Goal: Task Accomplishment & Management: Complete application form

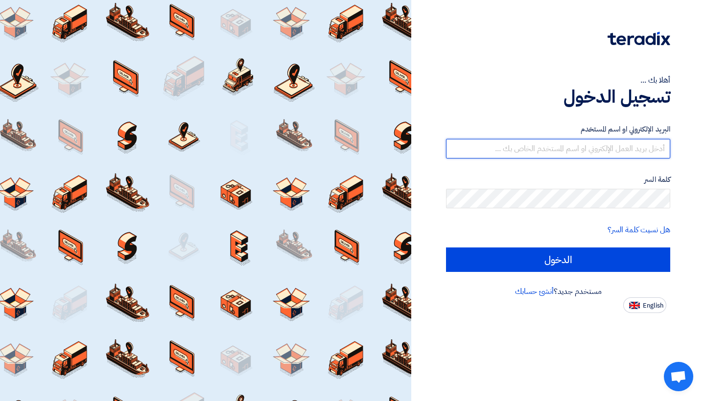
type input "[EMAIL_ADDRESS][DOMAIN_NAME]"
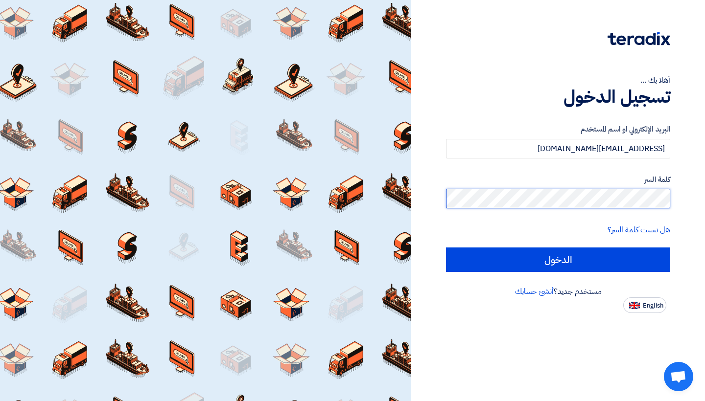
click at [558, 259] on input "الدخول" at bounding box center [558, 260] width 224 height 24
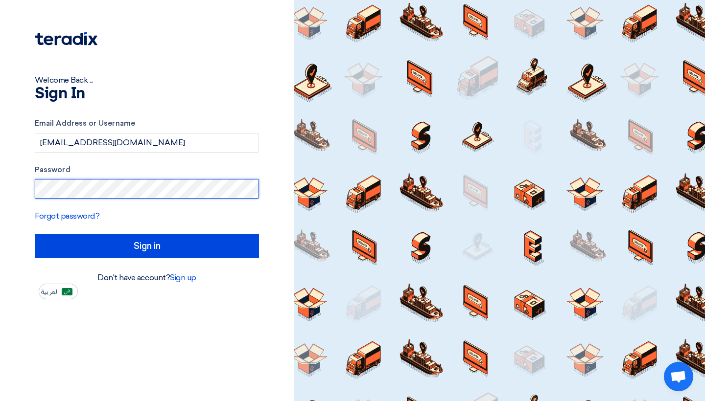
type input "Sign in"
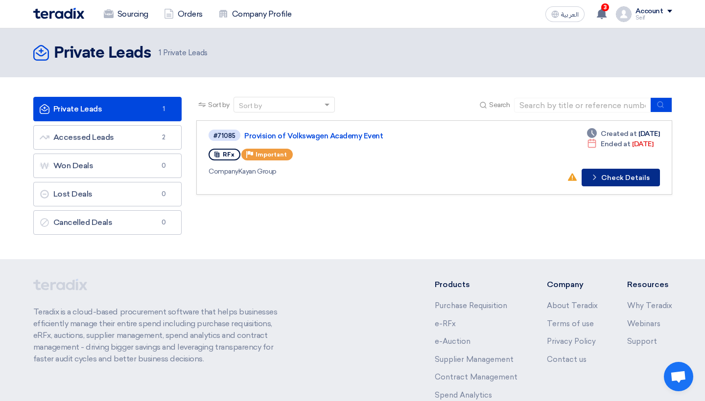
click at [616, 181] on button "Check details Check Details" at bounding box center [620, 178] width 78 height 18
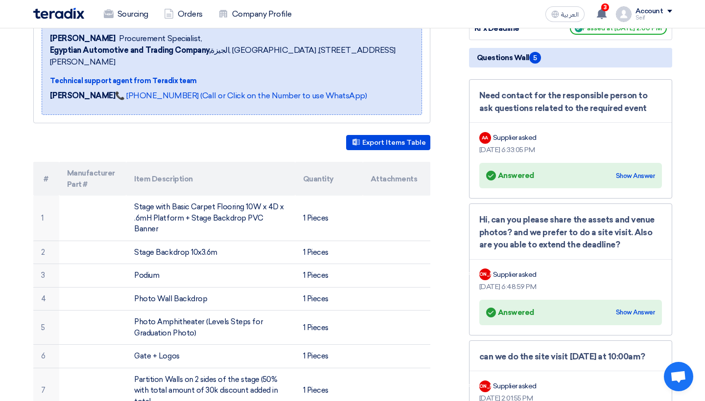
scroll to position [166, 0]
click at [620, 316] on div "Answered Answered Show Answer" at bounding box center [570, 312] width 169 height 14
click at [621, 312] on div "Show Answer" at bounding box center [635, 312] width 39 height 10
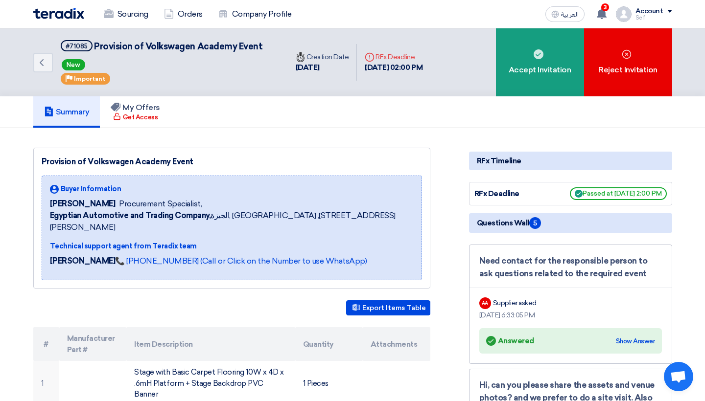
scroll to position [0, 0]
click at [396, 0] on div "Sourcing Orders Company Profile العربية ع 3 A request has been edited! - "VOLKS…" at bounding box center [352, 14] width 653 height 28
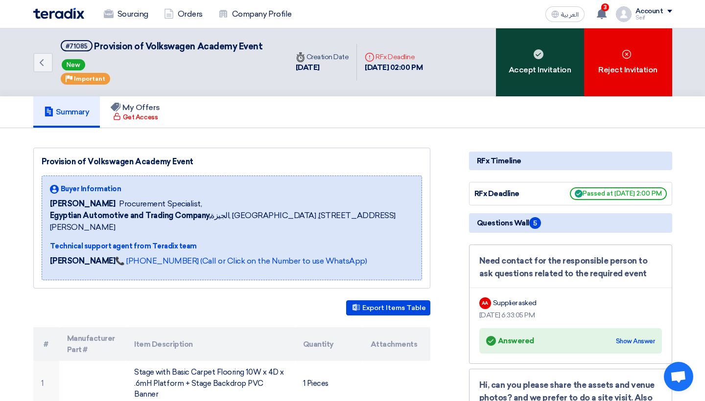
click at [555, 65] on div "Accept Invitation" at bounding box center [540, 62] width 88 height 68
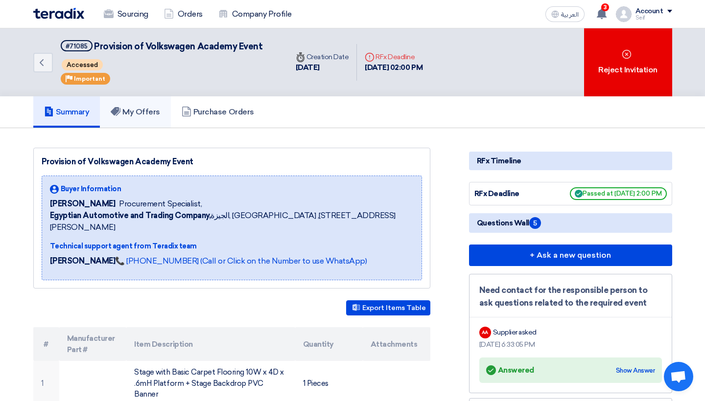
click at [153, 112] on h5 "My Offers" at bounding box center [135, 112] width 49 height 10
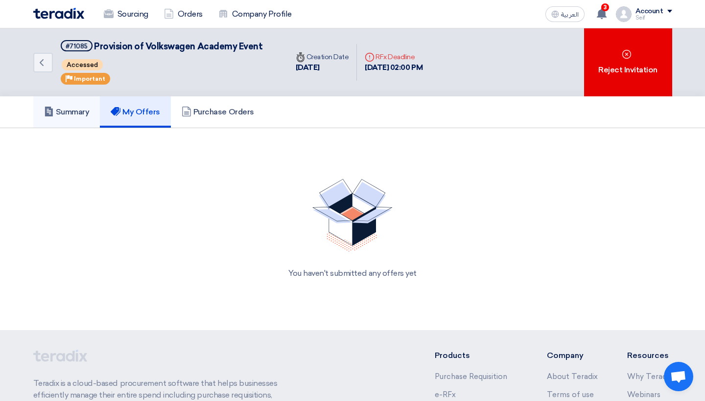
click at [89, 116] on h5 "Summary" at bounding box center [67, 112] width 46 height 10
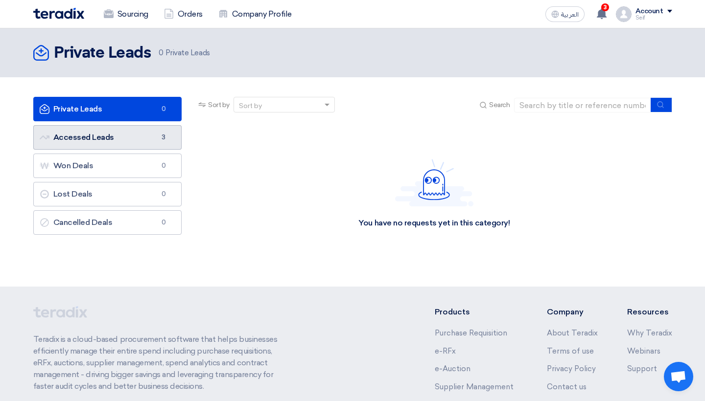
click at [137, 141] on link "Accessed Leads Accessed Leads 3" at bounding box center [107, 137] width 149 height 24
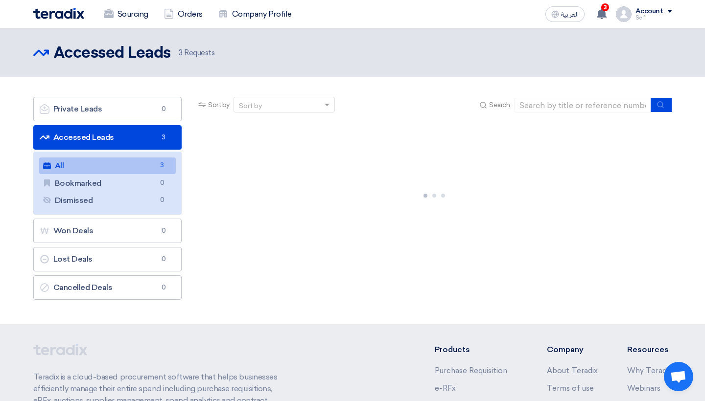
click at [121, 167] on link "All All 3" at bounding box center [107, 166] width 137 height 17
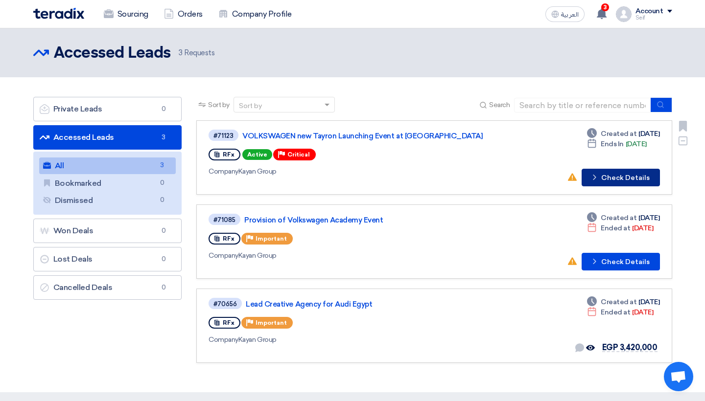
click at [614, 179] on button "Check details Check Details" at bounding box center [620, 178] width 78 height 18
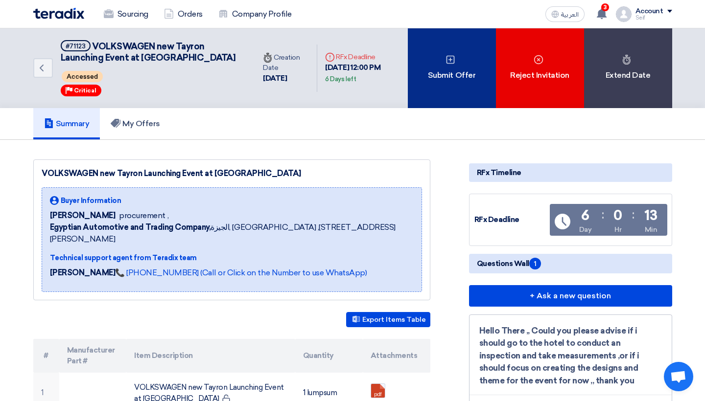
click at [418, 79] on div "Submit Offer" at bounding box center [452, 68] width 88 height 80
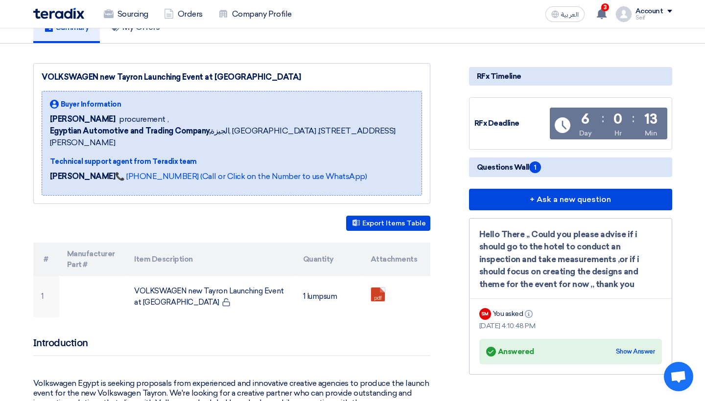
scroll to position [100, 0]
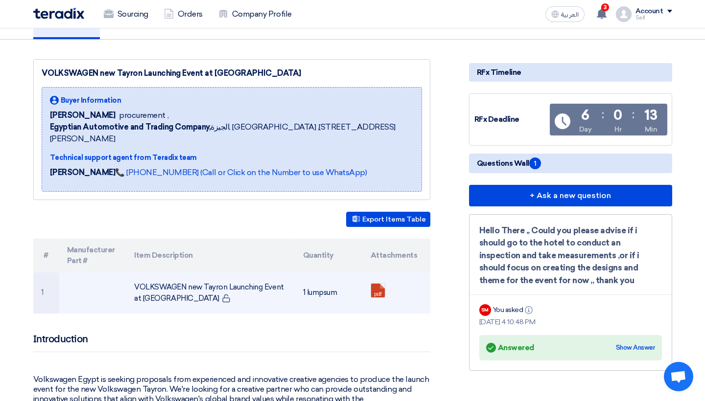
click at [240, 277] on td "VOLKSWAGEN new Tayron Launching Event at [GEOGRAPHIC_DATA]" at bounding box center [210, 293] width 169 height 41
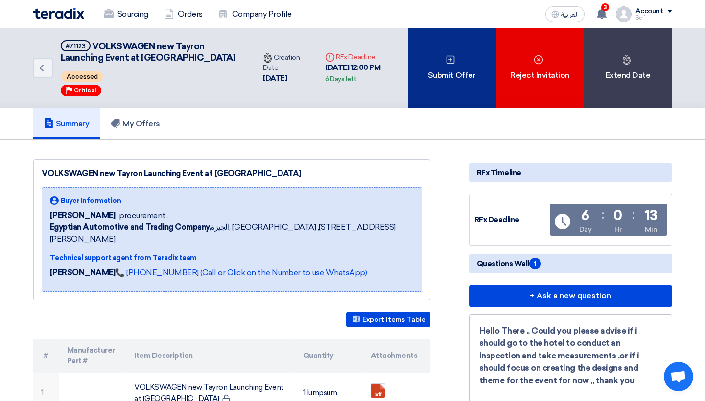
scroll to position [0, 0]
click at [456, 94] on div "Submit Offer" at bounding box center [452, 68] width 88 height 80
click at [441, 79] on div "Submit Offer" at bounding box center [452, 68] width 88 height 80
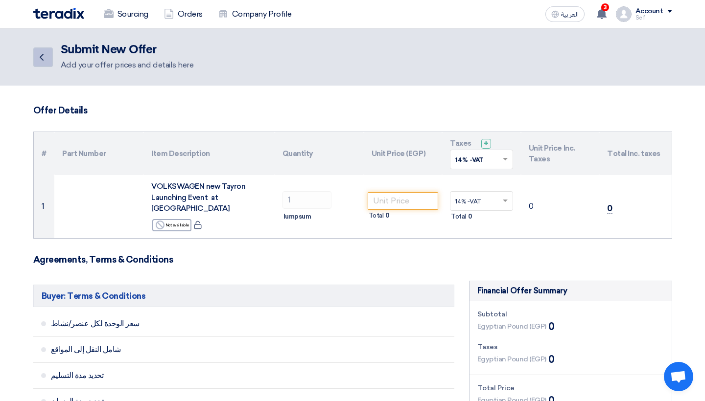
click at [41, 56] on use at bounding box center [42, 57] width 4 height 7
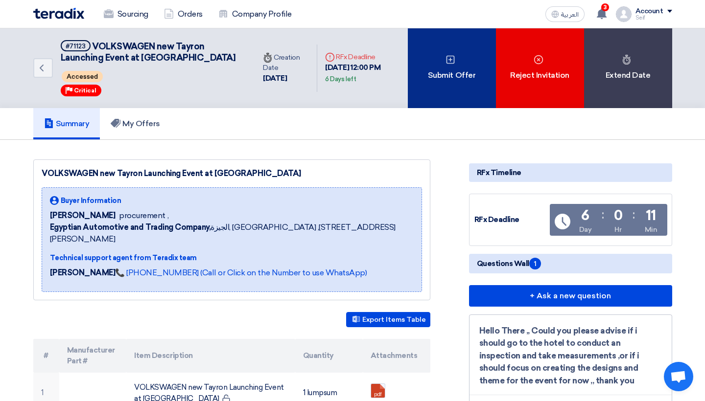
click at [423, 91] on div "Submit Offer" at bounding box center [452, 68] width 88 height 80
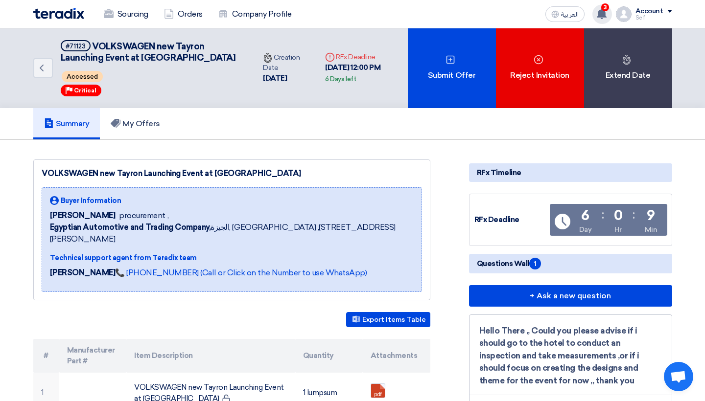
click at [609, 14] on div "3 A request has been edited! - "VOLKSWAGEN new Tayron Launching Event at [GEOGR…" at bounding box center [602, 14] width 20 height 20
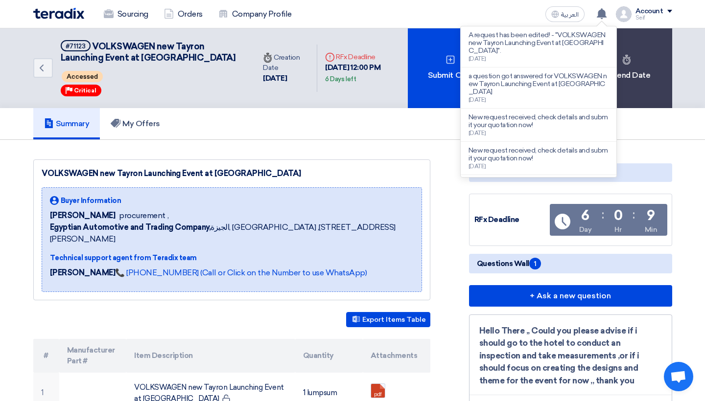
click at [702, 111] on div "Summary My Offers" at bounding box center [352, 124] width 705 height 32
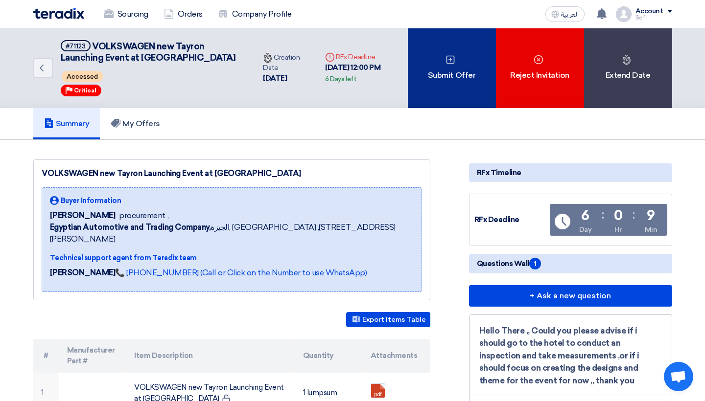
click at [443, 93] on div "Submit Offer" at bounding box center [452, 68] width 88 height 80
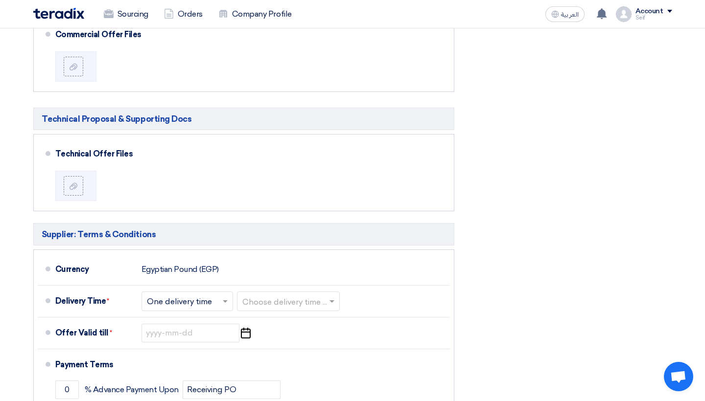
scroll to position [542, 0]
